Goal: Task Accomplishment & Management: Manage account settings

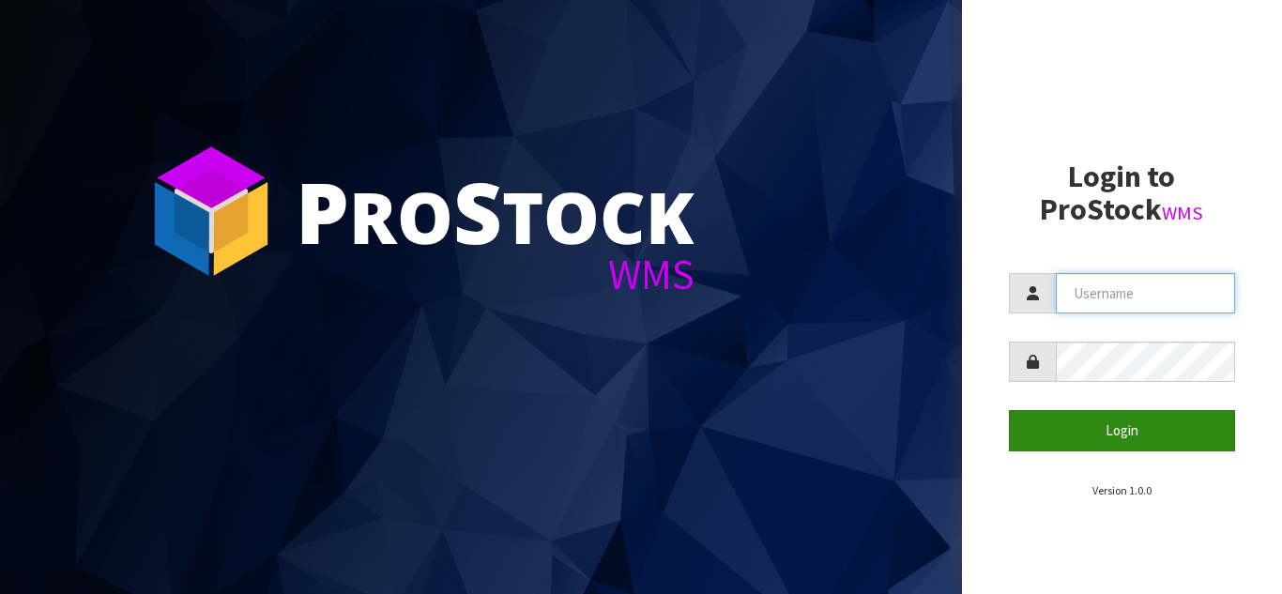
type input "STOREMASTA"
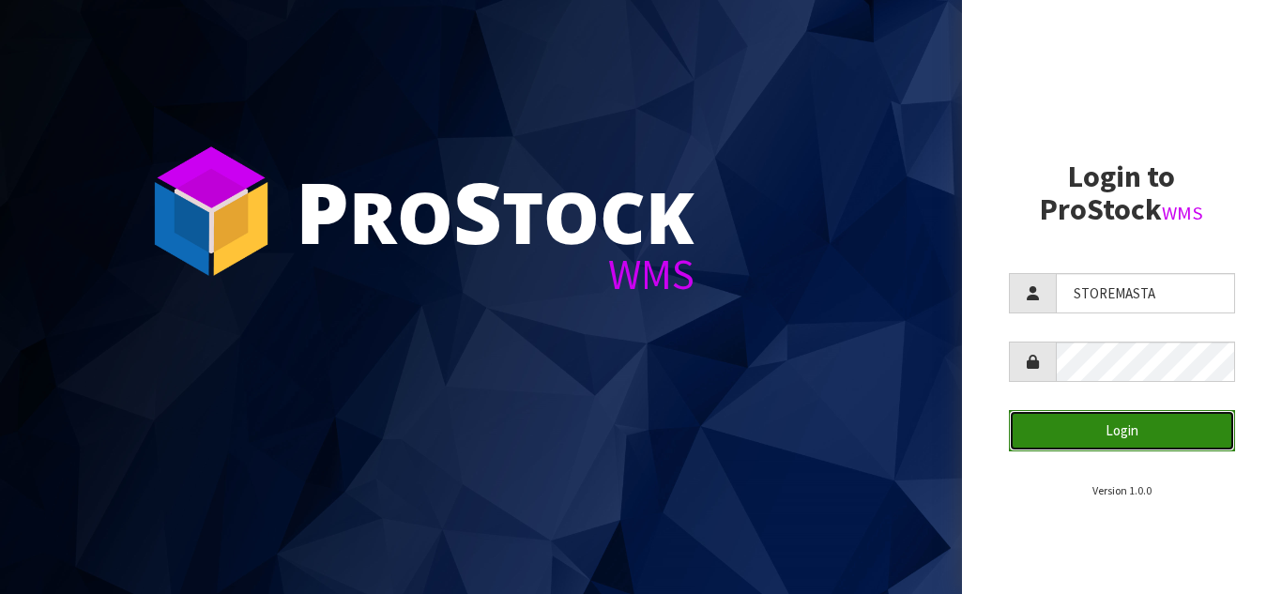
click at [1131, 423] on button "Login" at bounding box center [1122, 430] width 227 height 40
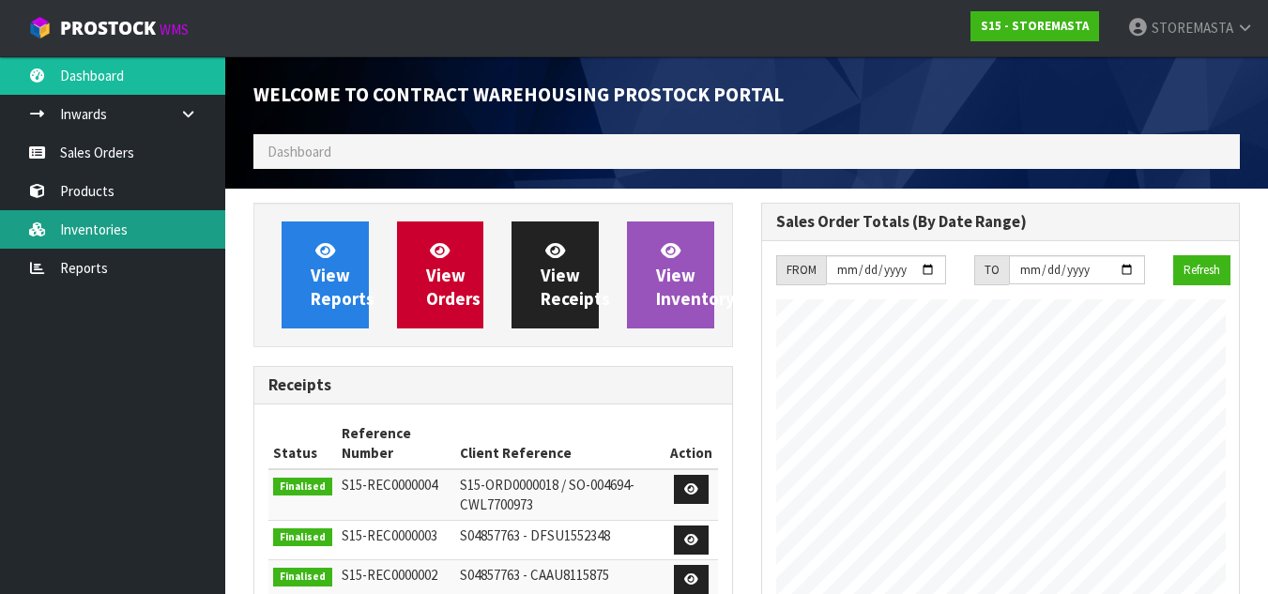
scroll to position [767, 507]
click at [122, 232] on link "Inventories" at bounding box center [112, 229] width 225 height 38
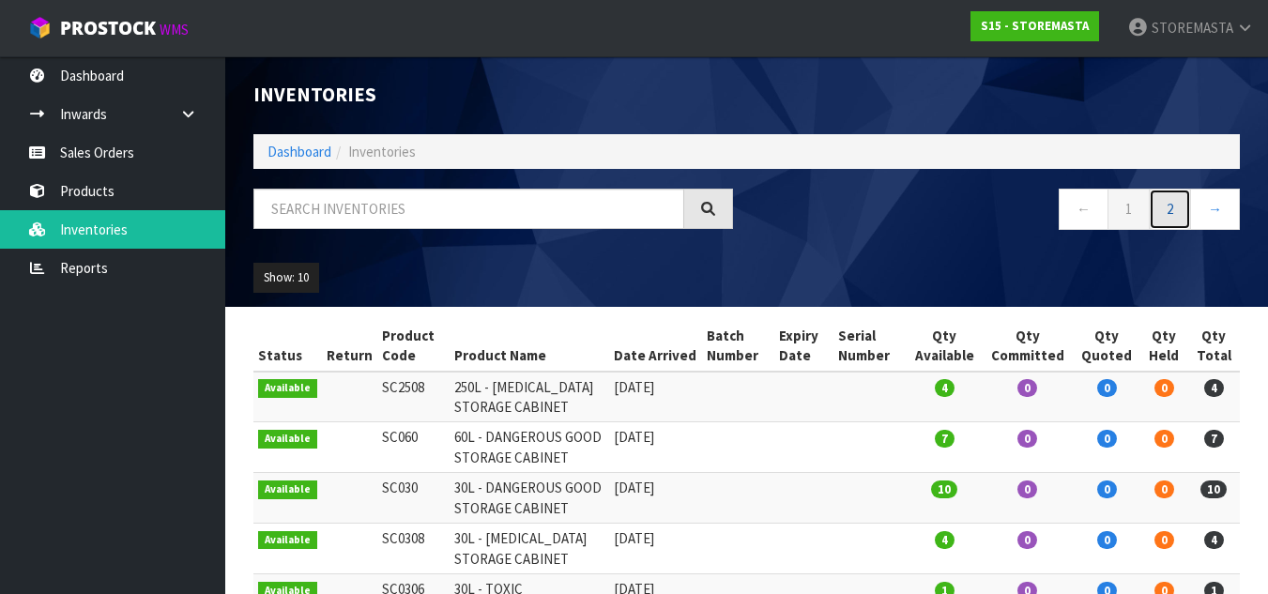
click at [1187, 213] on link "2" at bounding box center [1170, 209] width 42 height 40
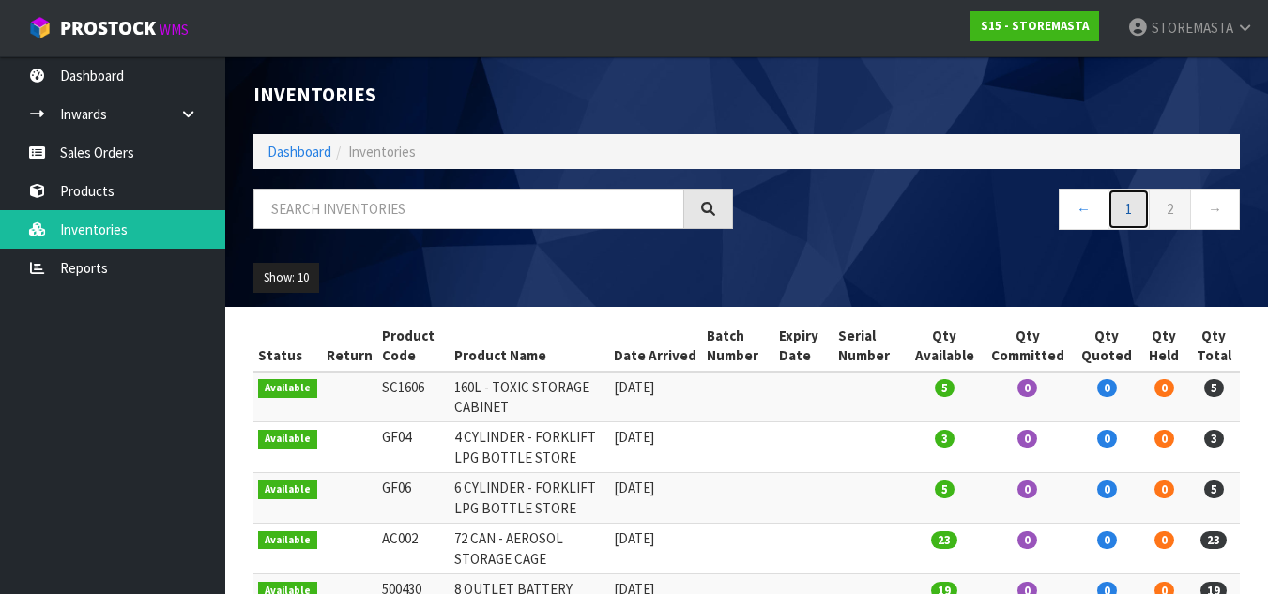
click at [1144, 206] on link "1" at bounding box center [1129, 209] width 42 height 40
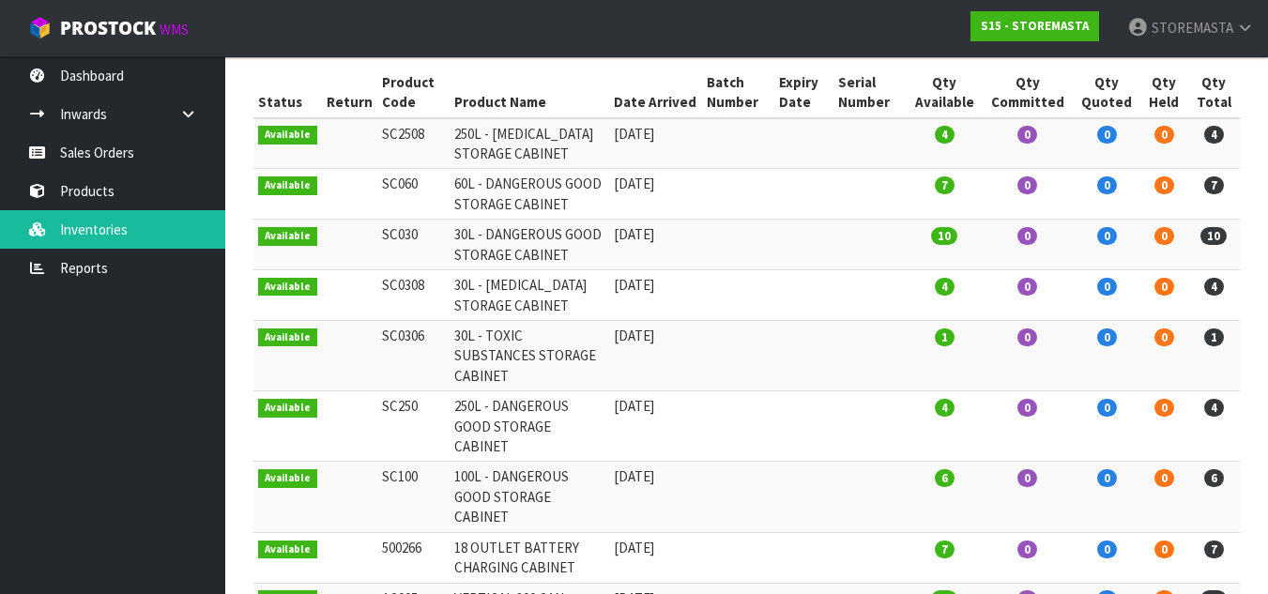
scroll to position [220, 0]
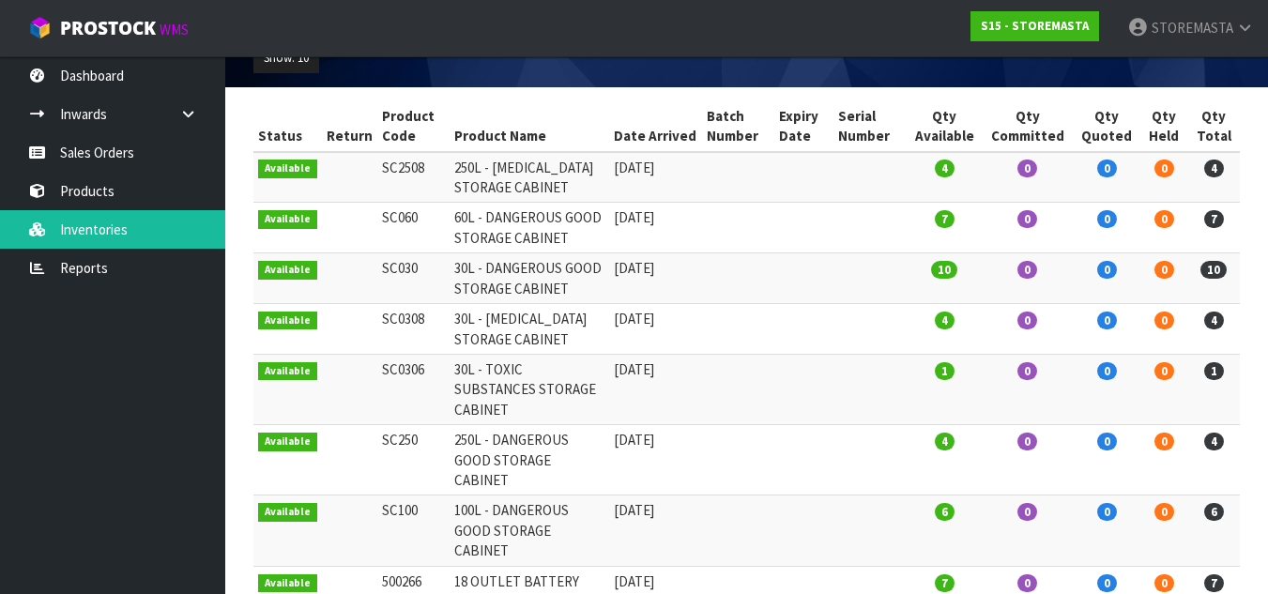
click at [1180, 355] on td "0" at bounding box center [1164, 329] width 47 height 51
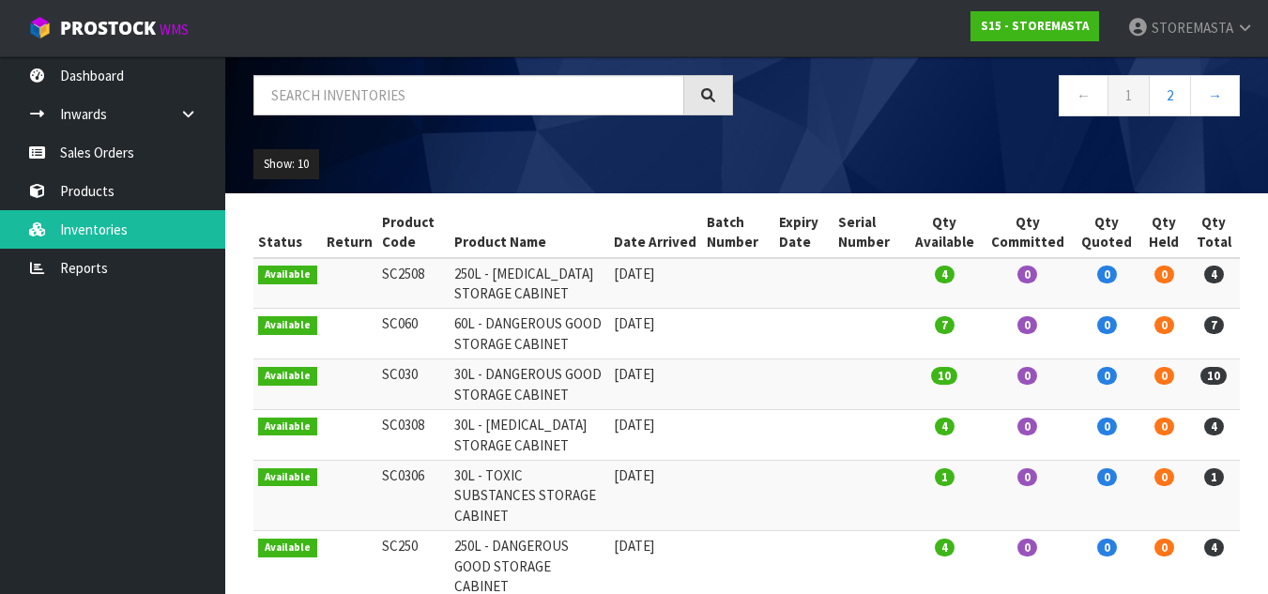
scroll to position [0, 0]
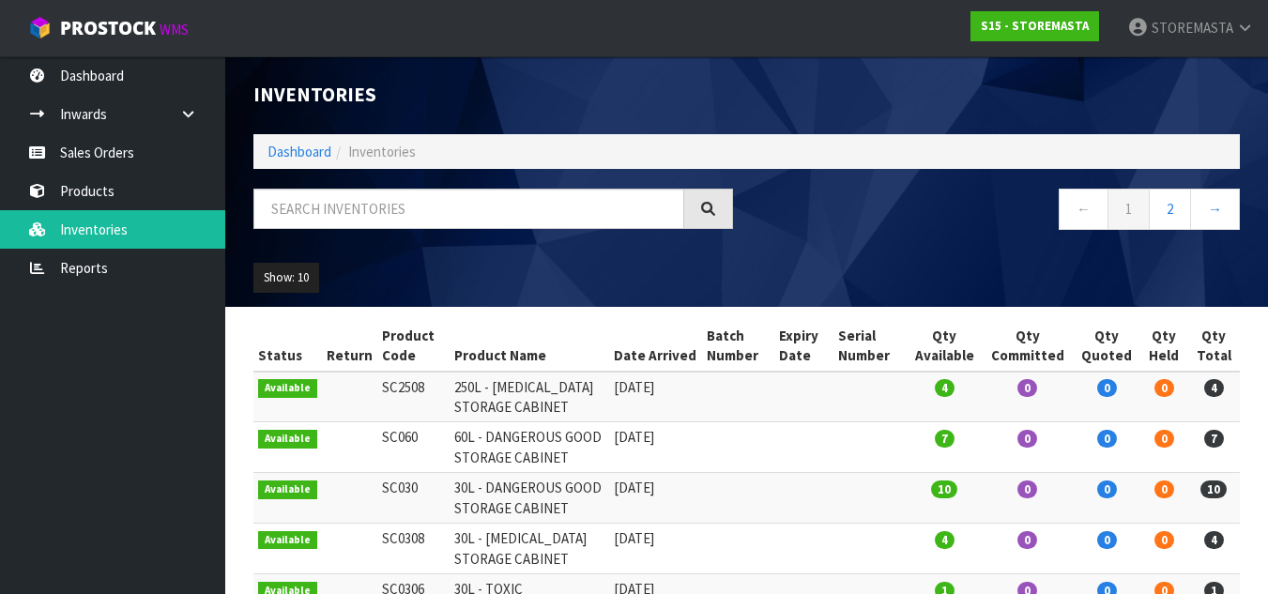
click at [1232, 466] on td "7" at bounding box center [1215, 447] width 52 height 51
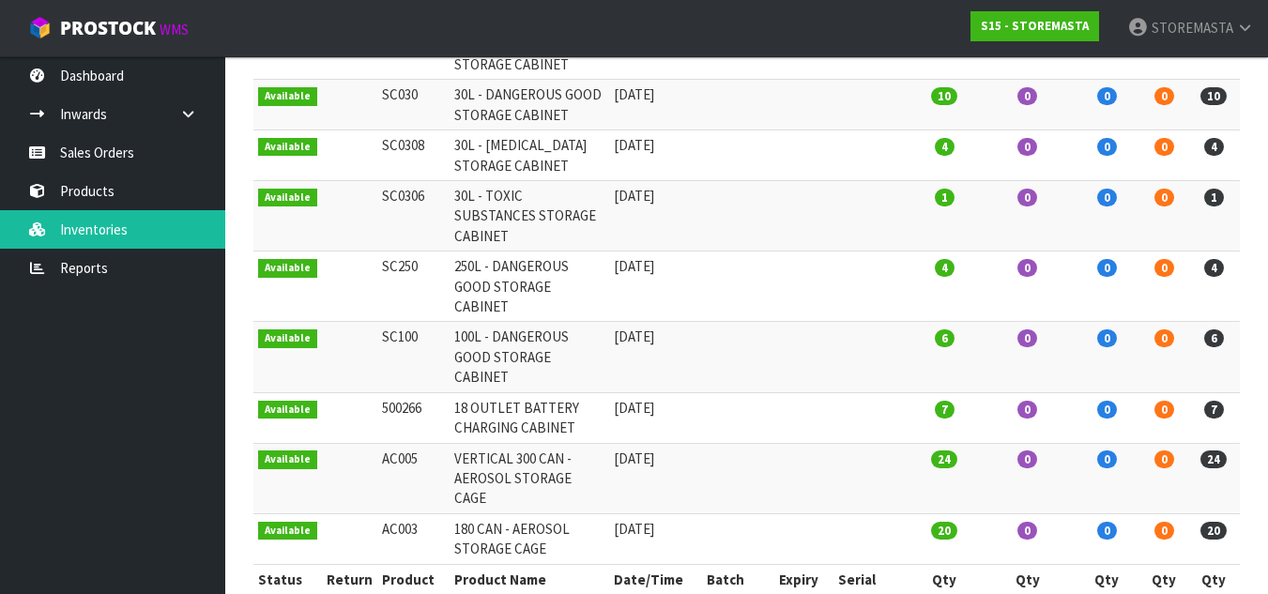
scroll to position [407, 0]
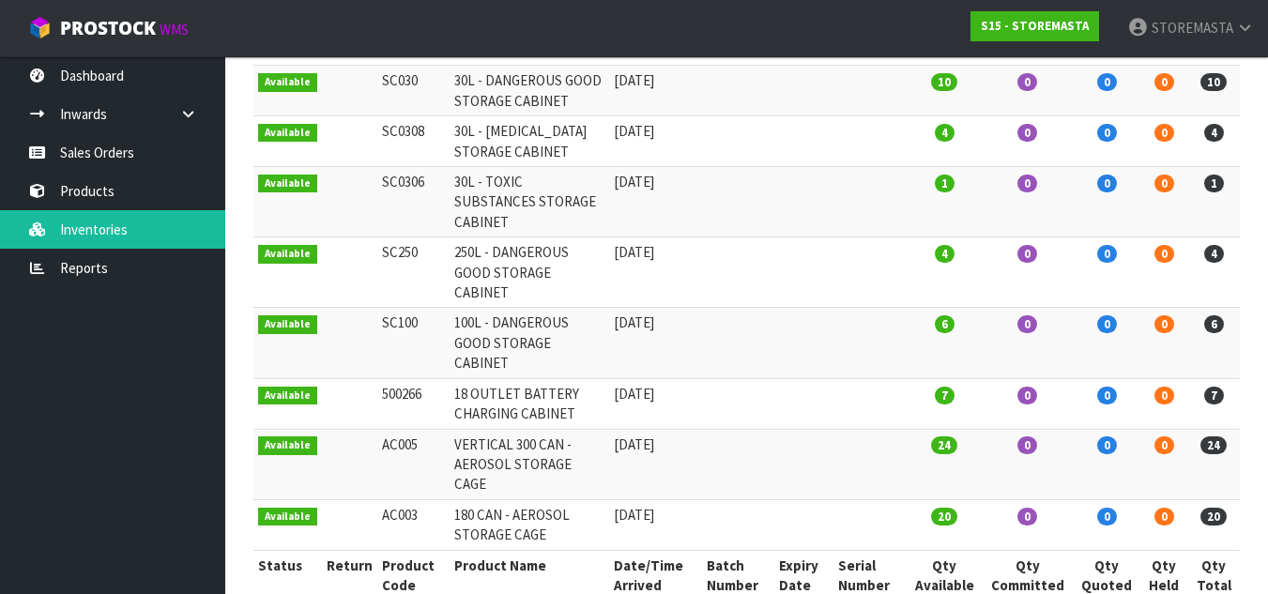
click at [1245, 176] on div "Status Return Product Code Product Name Date Arrived Batch Number Expiry Date S…" at bounding box center [746, 267] width 1015 height 707
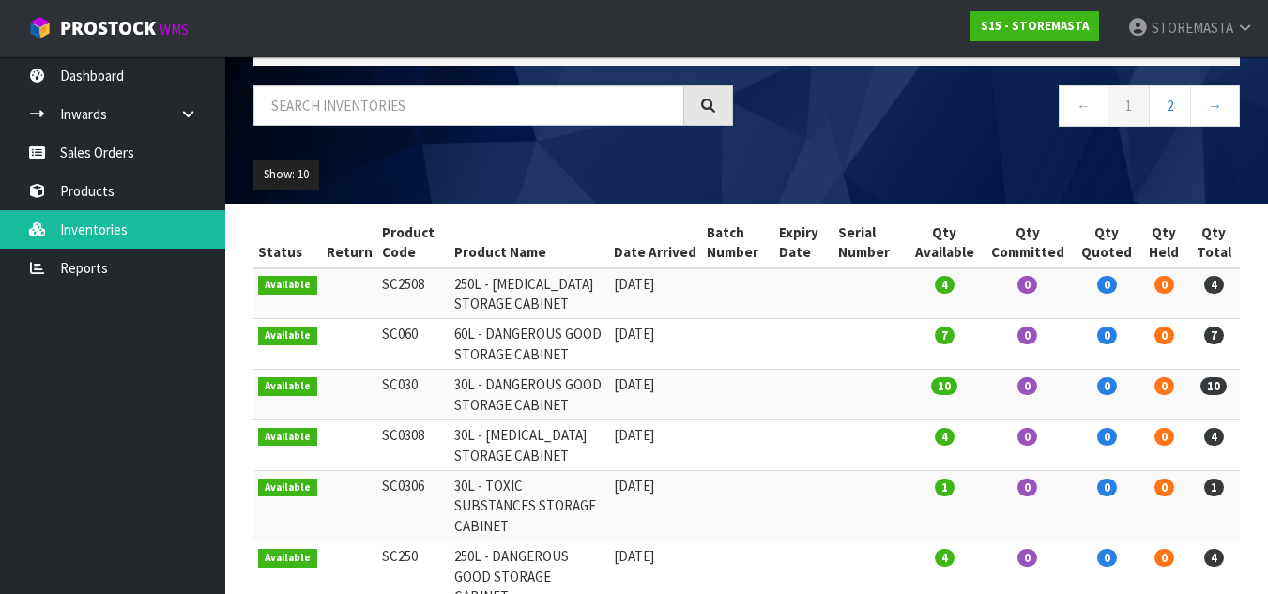
scroll to position [0, 0]
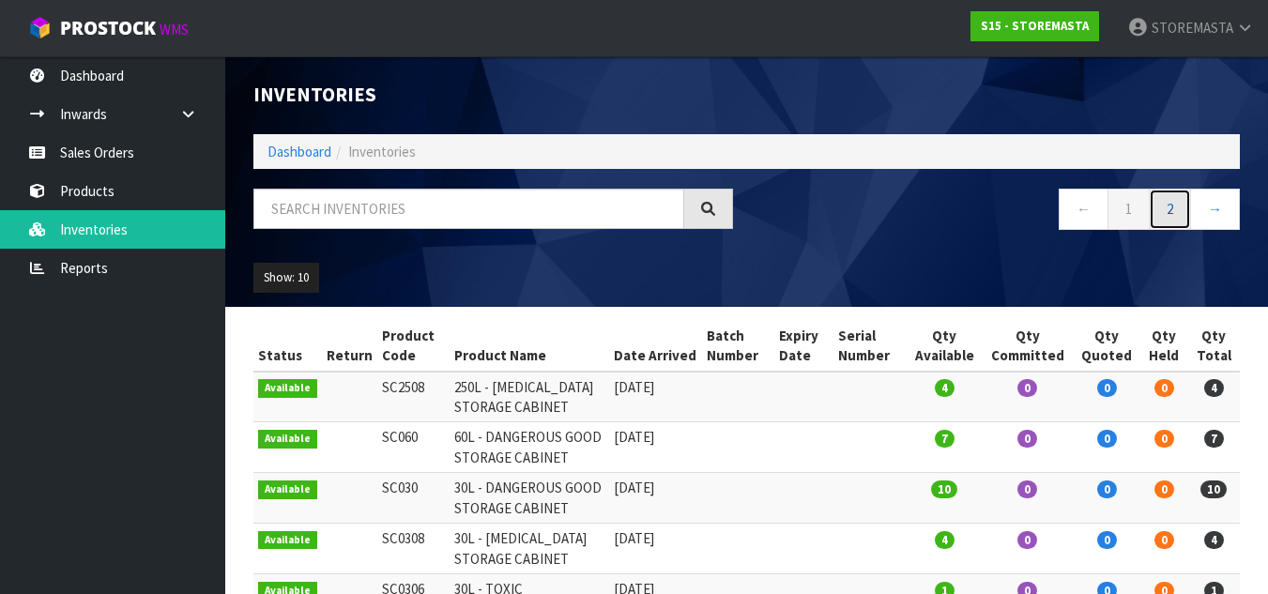
click at [1162, 217] on link "2" at bounding box center [1170, 209] width 42 height 40
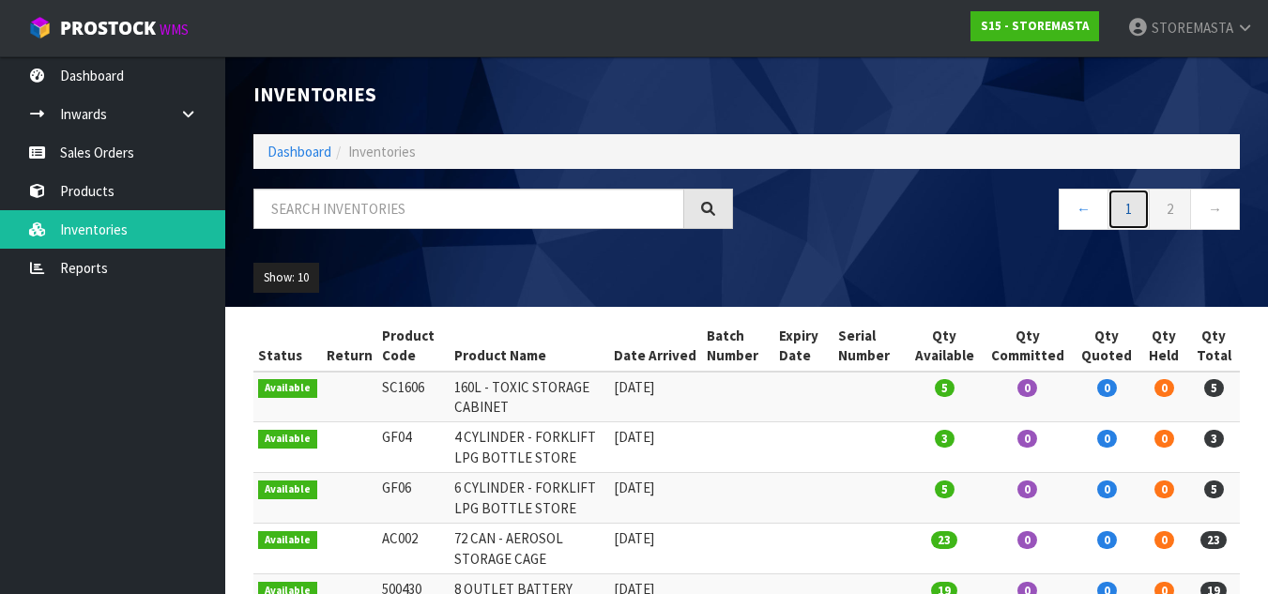
click at [1123, 210] on link "1" at bounding box center [1129, 209] width 42 height 40
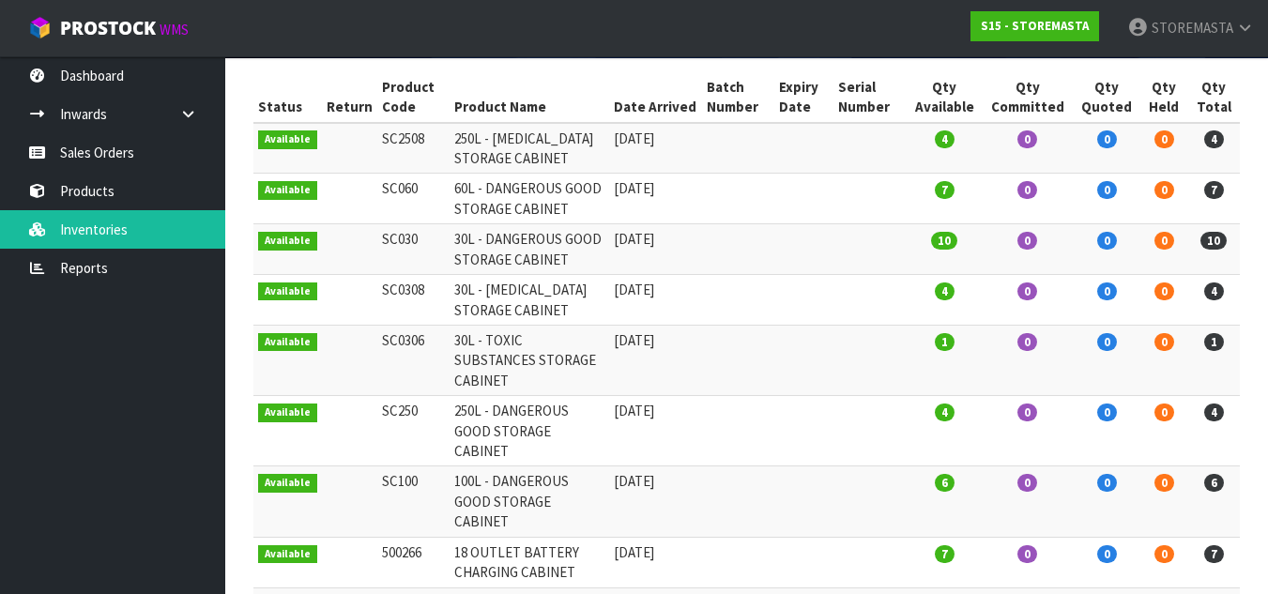
scroll to position [126, 0]
